Goal: Find specific page/section: Find specific page/section

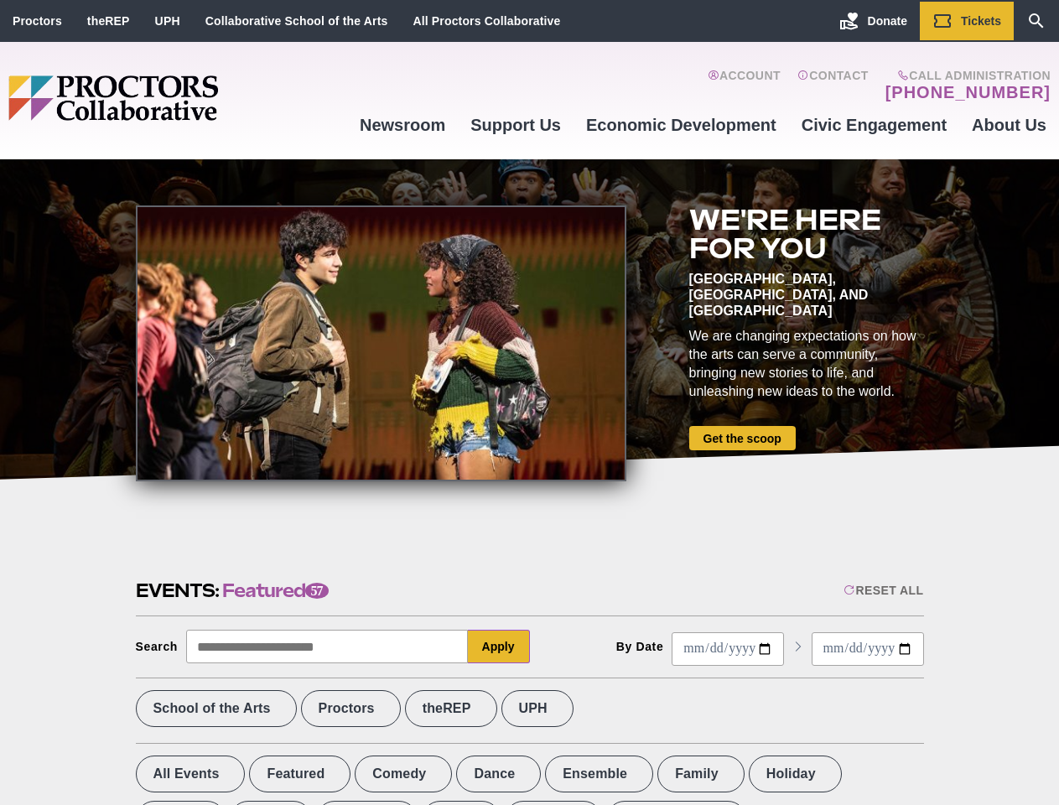
click at [529, 402] on div at bounding box center [381, 343] width 490 height 276
click at [882, 590] on div "Reset All" at bounding box center [883, 590] width 80 height 13
click at [499, 646] on button "Apply" at bounding box center [499, 647] width 62 height 34
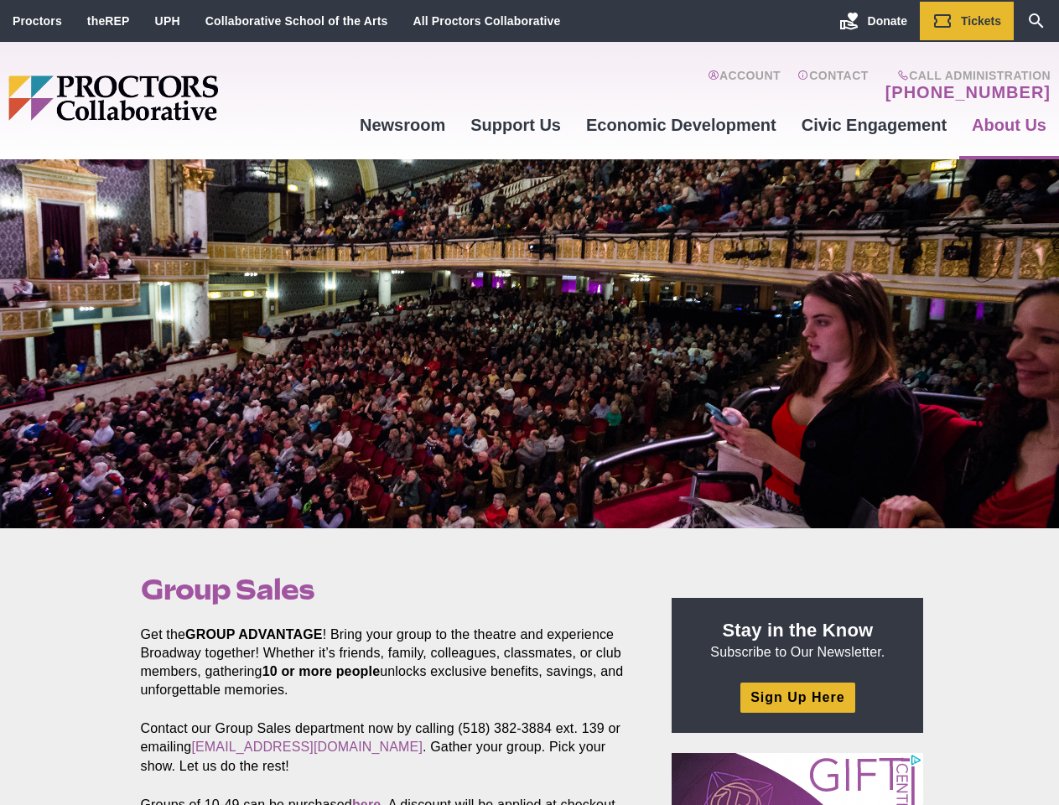
click at [529, 402] on div at bounding box center [529, 343] width 1059 height 369
